Goal: Task Accomplishment & Management: Manage account settings

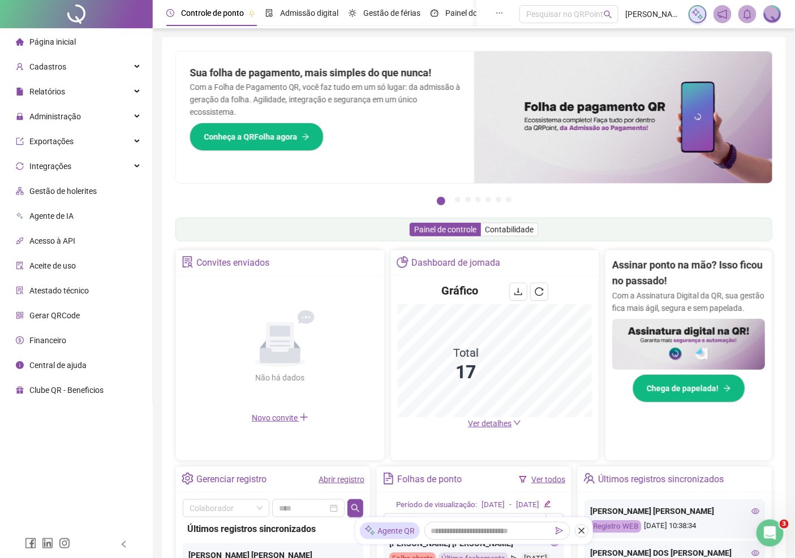
click at [42, 237] on span "Acesso à API" at bounding box center [52, 241] width 46 height 9
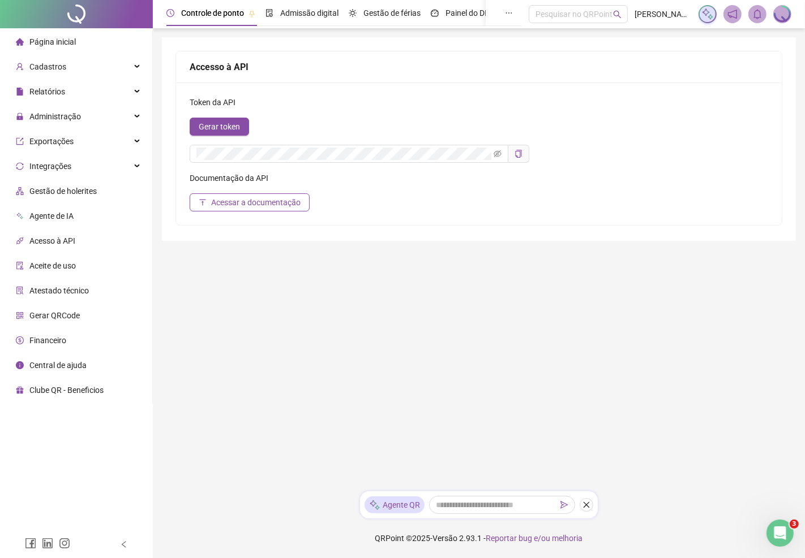
click at [42, 213] on span "Agente de IA" at bounding box center [51, 216] width 44 height 9
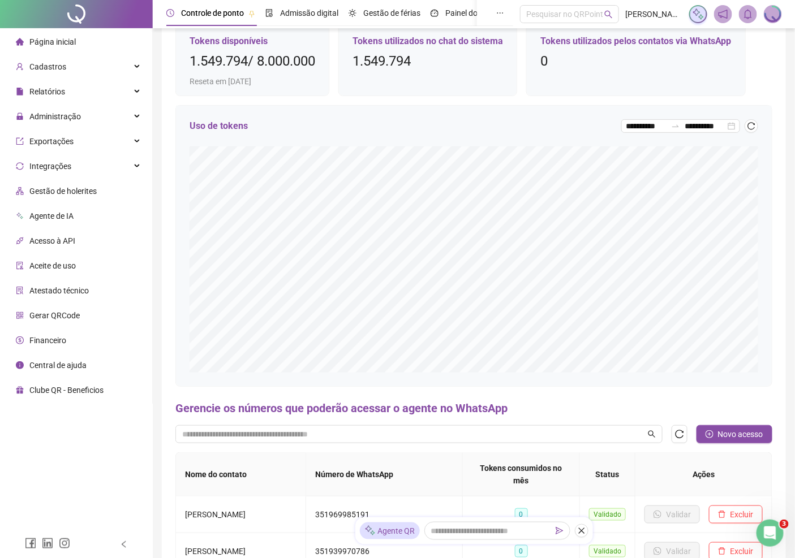
scroll to position [188, 0]
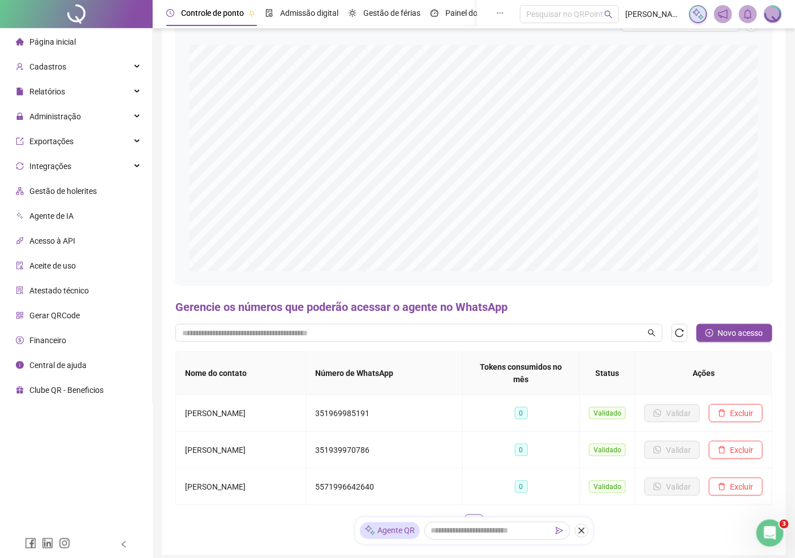
click at [721, 323] on div "Gerencie os números que poderão acessar o agente no WhatsApp Novo acesso Nome d…" at bounding box center [473, 420] width 597 height 243
click at [720, 333] on span "Novo acesso" at bounding box center [740, 333] width 45 height 12
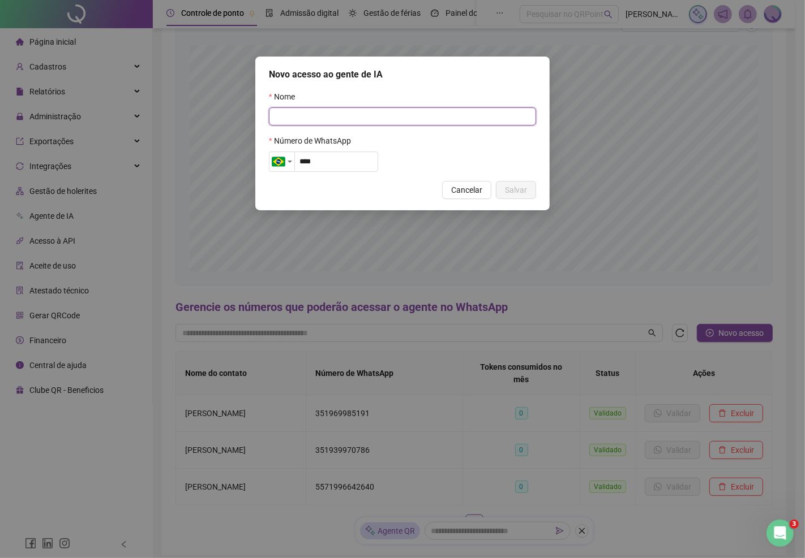
click at [292, 125] on input "text" at bounding box center [402, 117] width 267 height 18
click at [290, 165] on div "Country selector" at bounding box center [281, 162] width 25 height 14
click at [355, 160] on input "***" at bounding box center [336, 162] width 84 height 20
type input "**********"
click at [377, 116] on input "text" at bounding box center [402, 117] width 267 height 18
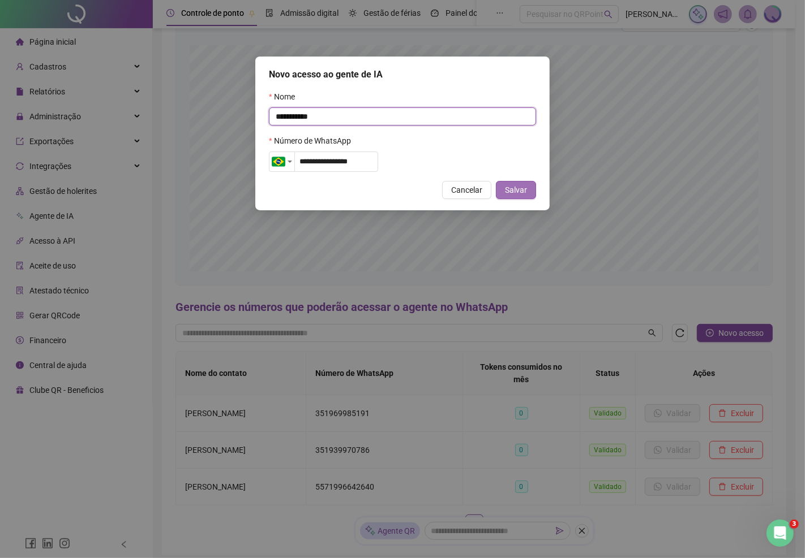
type input "**********"
click at [506, 195] on span "Salvar" at bounding box center [516, 190] width 22 height 12
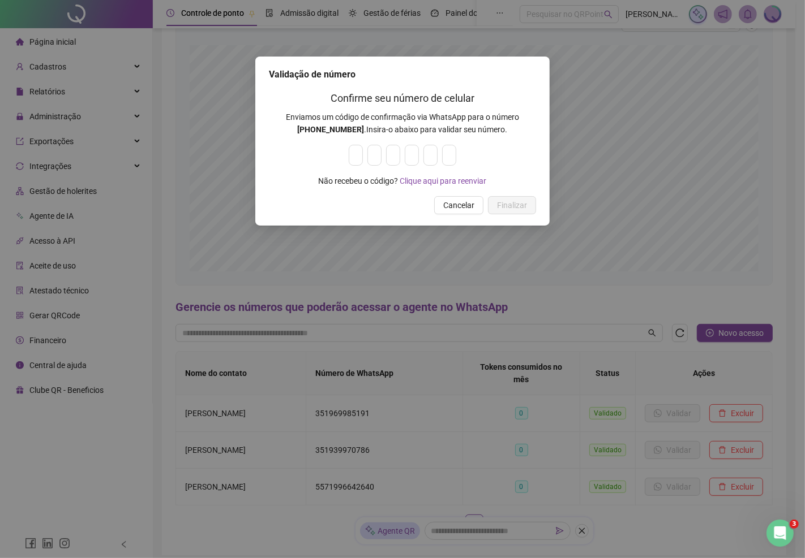
click at [458, 202] on span "Cancelar" at bounding box center [458, 205] width 31 height 12
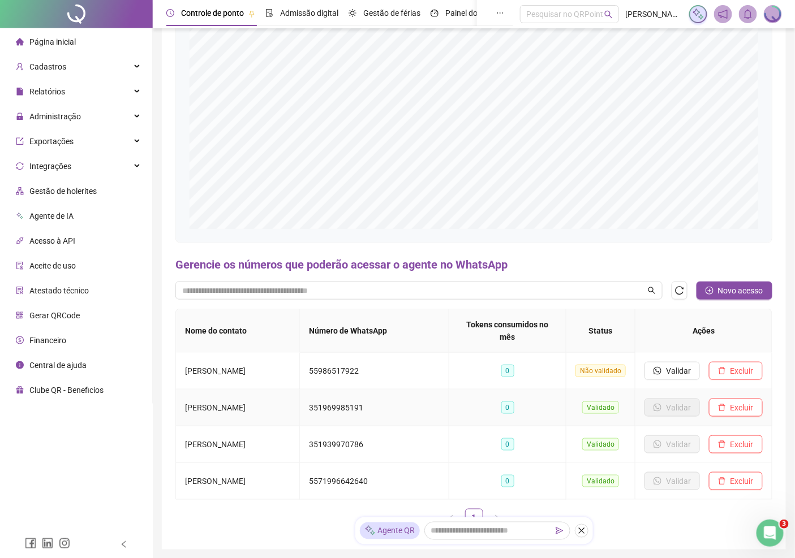
scroll to position [286, 0]
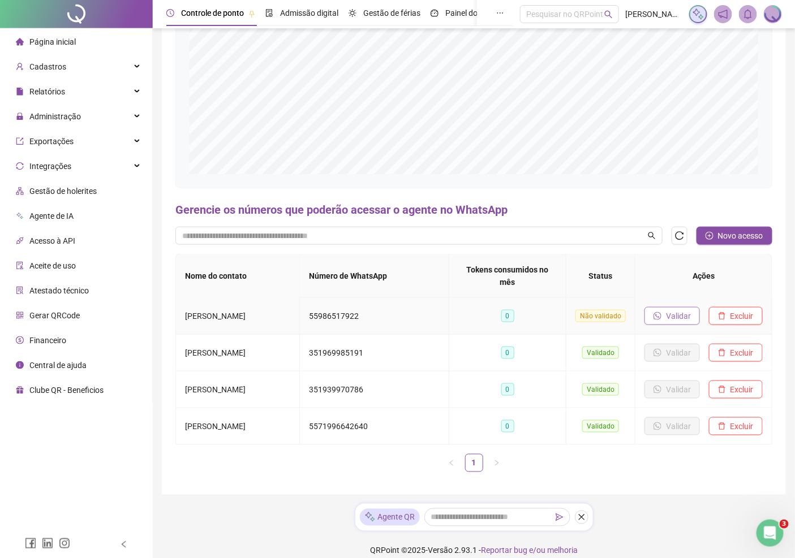
click at [683, 310] on span "Validar" at bounding box center [678, 316] width 25 height 12
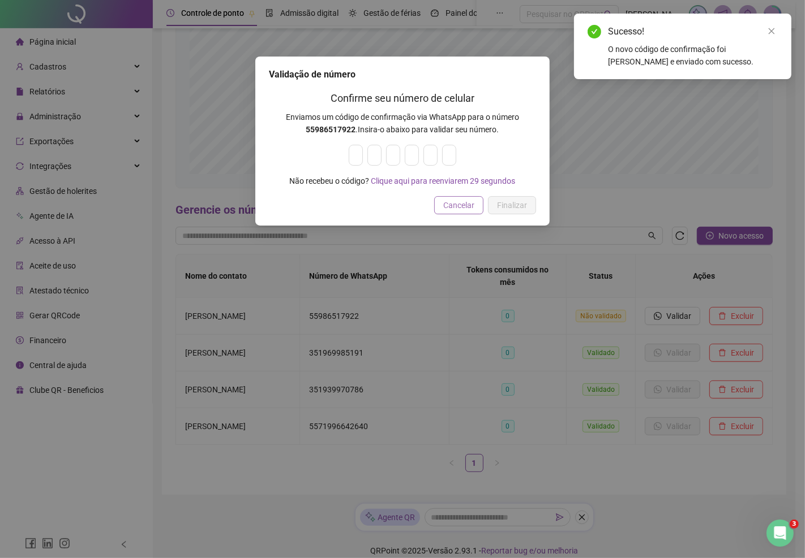
click at [459, 207] on span "Cancelar" at bounding box center [458, 205] width 31 height 12
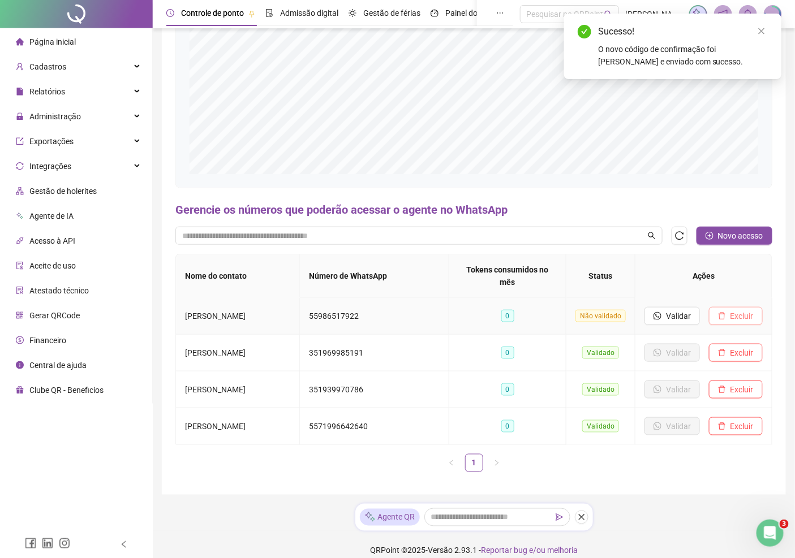
click at [739, 310] on span "Excluir" at bounding box center [741, 316] width 23 height 12
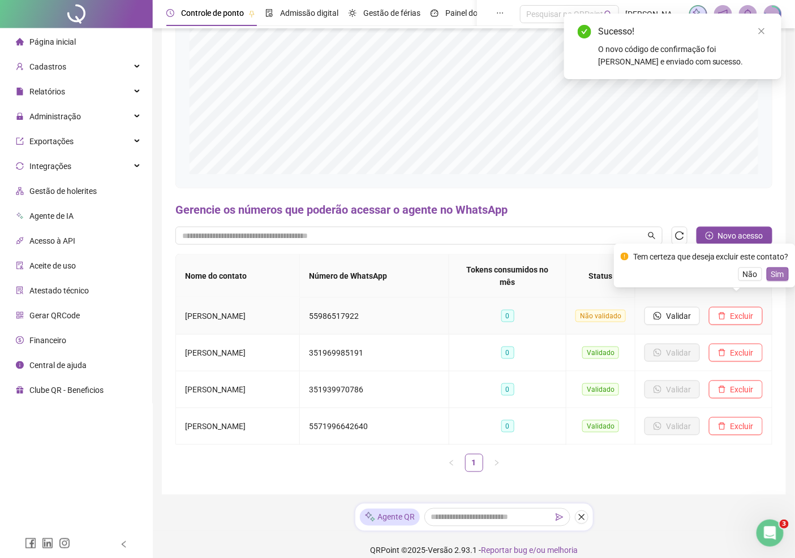
click at [778, 270] on span "Sim" at bounding box center [777, 274] width 13 height 12
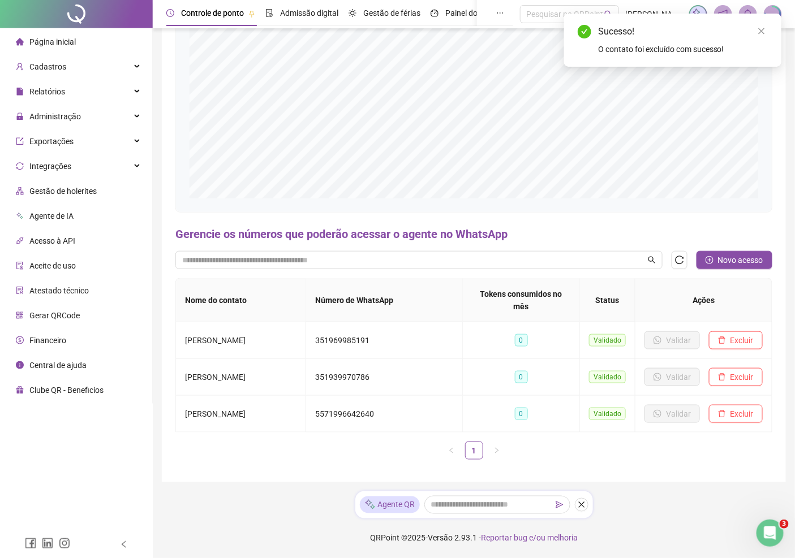
scroll to position [249, 0]
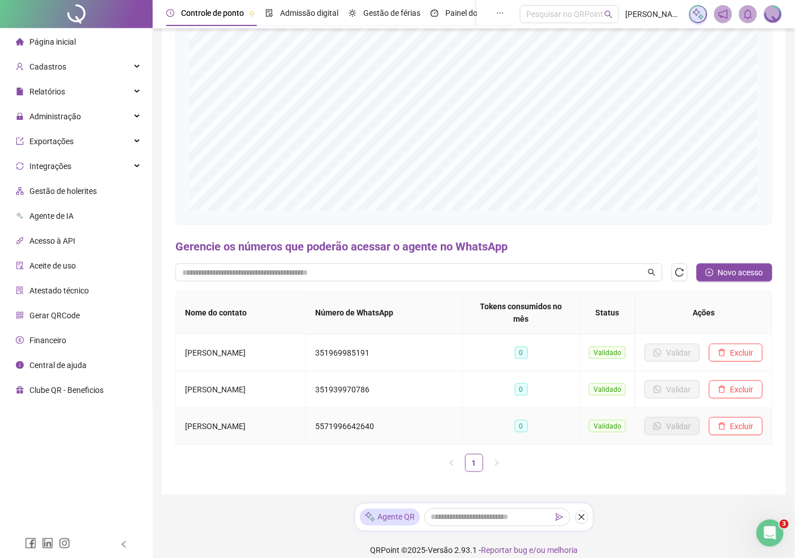
click at [524, 420] on span "0" at bounding box center [521, 426] width 13 height 12
click at [525, 420] on span "0" at bounding box center [521, 426] width 13 height 12
